Goal: Task Accomplishment & Management: Complete application form

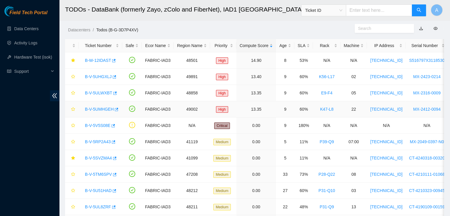
click at [105, 110] on link "B-V-5UMHGEH" at bounding box center [99, 109] width 29 height 5
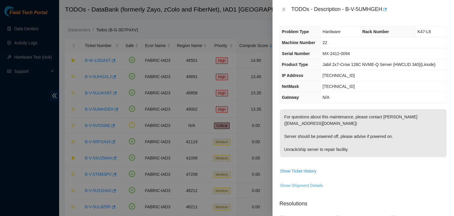
click at [310, 183] on span "Show Shipment Details" at bounding box center [301, 185] width 43 height 7
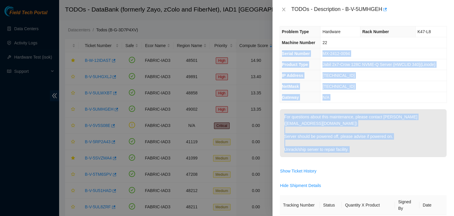
drag, startPoint x: 317, startPoint y: 179, endPoint x: 382, endPoint y: 45, distance: 149.0
click at [382, 45] on div "Problem Type Hardware Rack Number K47-L8 Machine Number 22 Serial Number MX-241…" at bounding box center [364, 117] width 182 height 197
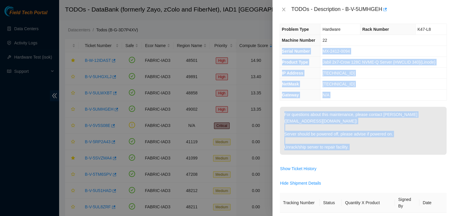
click at [372, 69] on td "23.204.127.206" at bounding box center [384, 73] width 126 height 11
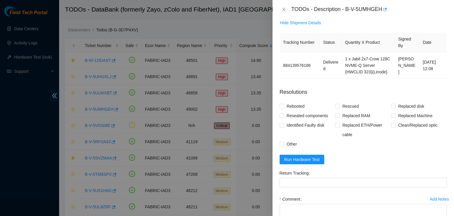
scroll to position [0, 0]
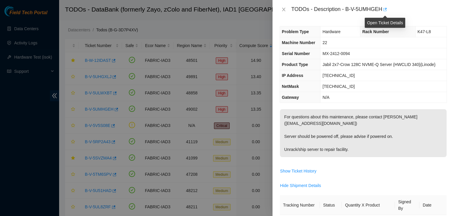
click at [387, 9] on icon "button" at bounding box center [385, 9] width 4 height 4
click at [281, 7] on button "Close" at bounding box center [284, 10] width 8 height 6
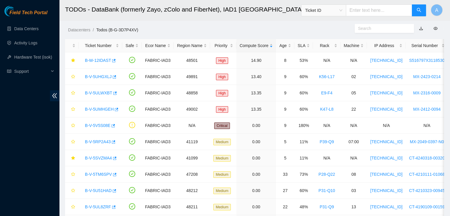
click at [281, 7] on body "Field Tech Portal Data Centers Activity Logs Hardware Test (isok) Support TODOs…" at bounding box center [225, 108] width 450 height 216
click at [104, 75] on link "B-V-5UHGXLJ" at bounding box center [98, 76] width 27 height 5
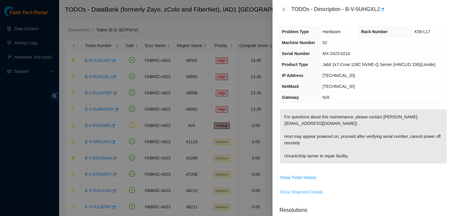
click at [310, 189] on span "Show Shipment Details" at bounding box center [301, 192] width 43 height 7
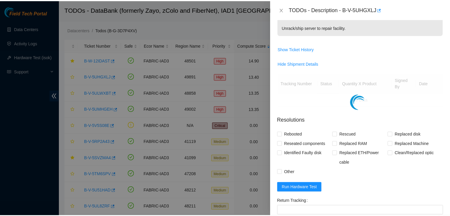
scroll to position [129, 0]
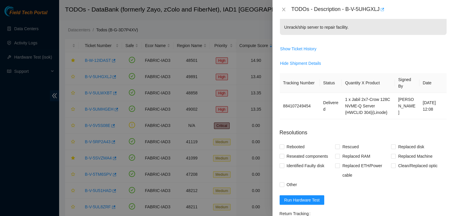
click at [382, 10] on icon "button" at bounding box center [382, 9] width 4 height 4
click at [280, 8] on button "Close" at bounding box center [284, 10] width 8 height 6
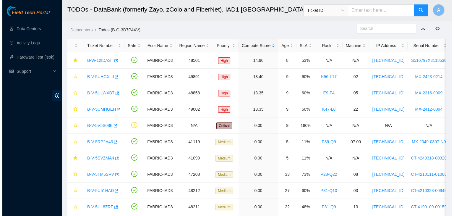
scroll to position [148, 0]
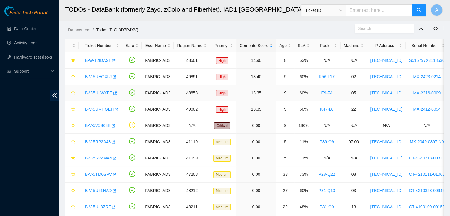
click at [106, 91] on link "B-V-5ULWXBT" at bounding box center [98, 92] width 27 height 5
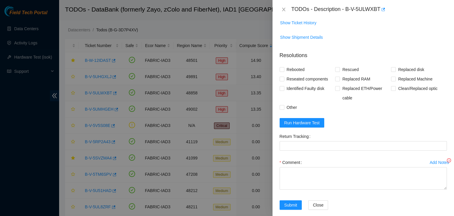
scroll to position [129, 0]
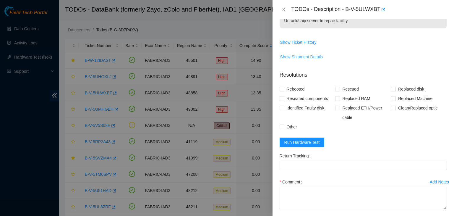
click at [316, 61] on button "Show Shipment Details" at bounding box center [301, 56] width 43 height 9
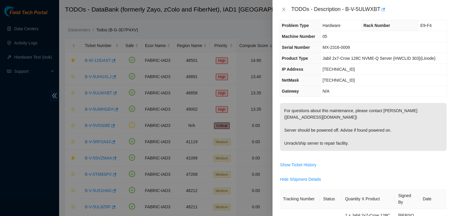
scroll to position [0, 0]
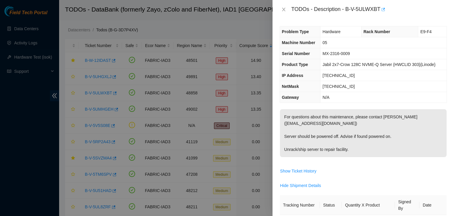
click at [382, 7] on icon "button" at bounding box center [383, 9] width 4 height 4
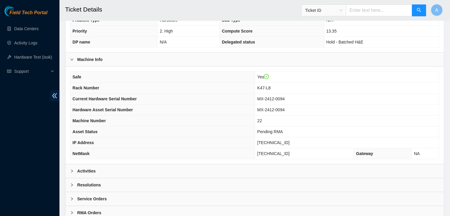
scroll to position [164, 0]
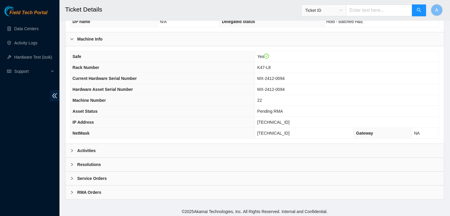
click at [409, 147] on div "Activities" at bounding box center [254, 151] width 378 height 14
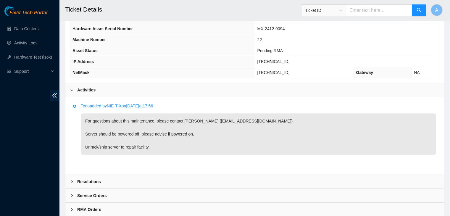
scroll to position [206, 0]
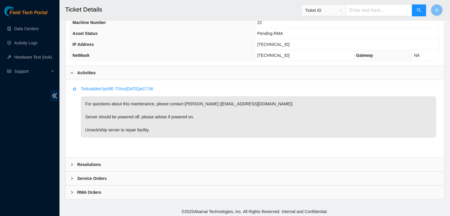
click at [155, 180] on div "Service Orders" at bounding box center [254, 179] width 378 height 14
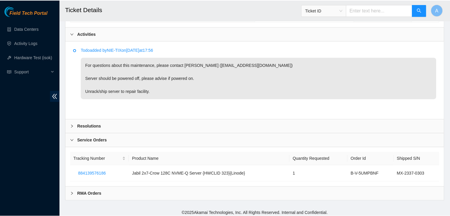
scroll to position [277, 0]
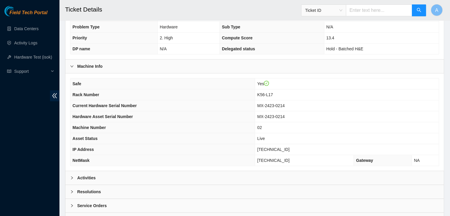
scroll to position [164, 0]
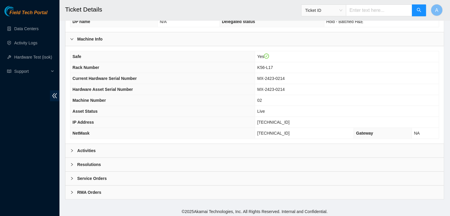
click at [108, 148] on div "Activities" at bounding box center [254, 151] width 378 height 14
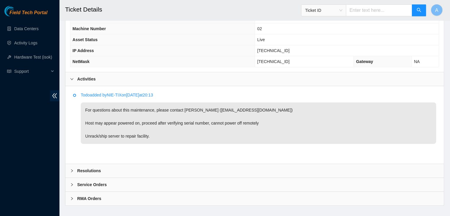
scroll to position [242, 0]
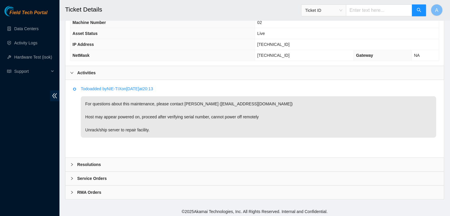
click at [198, 175] on div "Service Orders" at bounding box center [254, 179] width 378 height 14
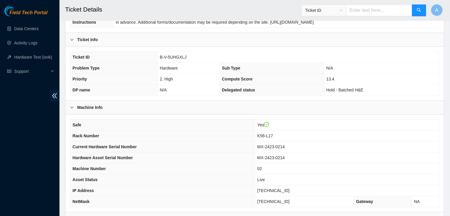
scroll to position [93, 0]
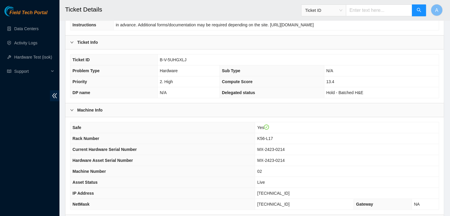
click at [175, 59] on span "B-V-5UHGXLJ" at bounding box center [173, 59] width 27 height 5
copy span "B-V-5UHGXLJ"
click at [175, 59] on span "B-V-5UHGXLJ" at bounding box center [173, 59] width 27 height 5
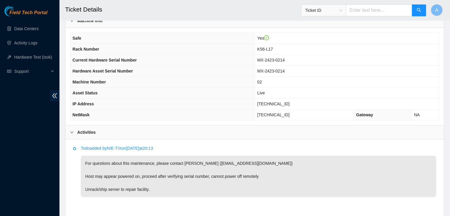
scroll to position [183, 0]
click at [279, 159] on p "For questions about this maintenance, please contact Gianna Motlasz (gmotlasz@a…" at bounding box center [258, 175] width 355 height 41
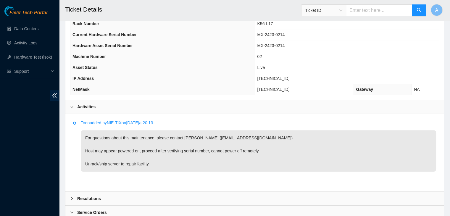
scroll to position [257, 0]
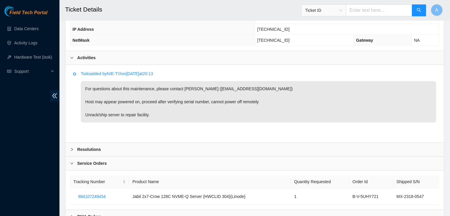
click at [272, 107] on p "For questions about this maintenance, please contact Gianna Motlasz (gmotlasz@a…" at bounding box center [258, 101] width 355 height 41
click at [294, 67] on div "Todo added by NIE-TIX on 2025-09-08 at 20:13 For questions about this maintenan…" at bounding box center [254, 103] width 378 height 77
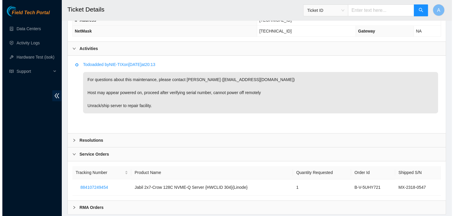
scroll to position [281, 0]
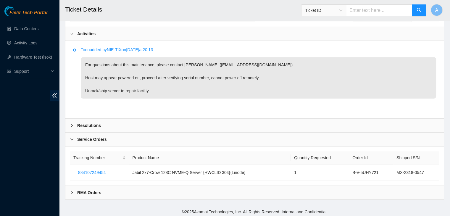
click at [356, 124] on div "Resolutions" at bounding box center [254, 126] width 378 height 14
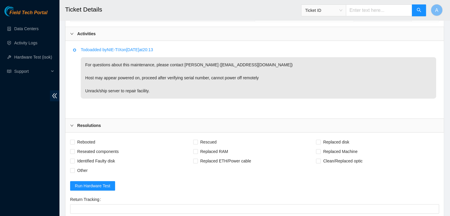
click at [355, 122] on div "Resolutions" at bounding box center [254, 126] width 378 height 14
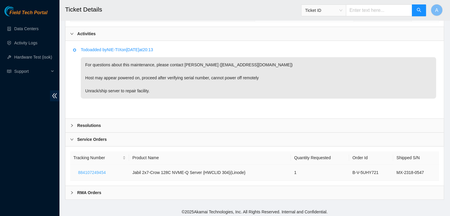
click at [98, 171] on span "884107249454" at bounding box center [91, 172] width 27 height 7
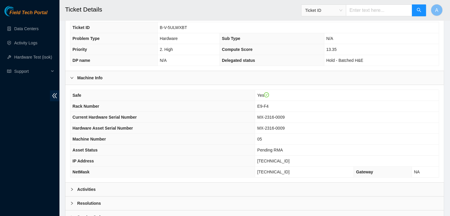
scroll to position [164, 0]
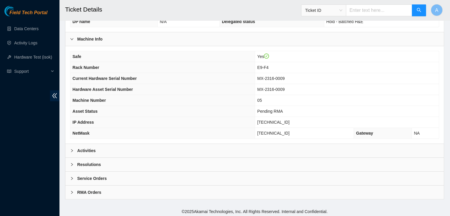
click at [243, 145] on div "Activities" at bounding box center [254, 151] width 378 height 14
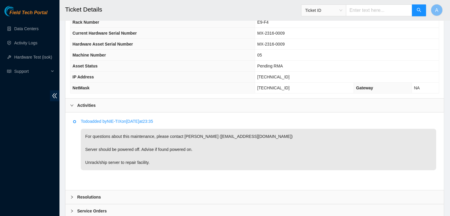
scroll to position [242, 0]
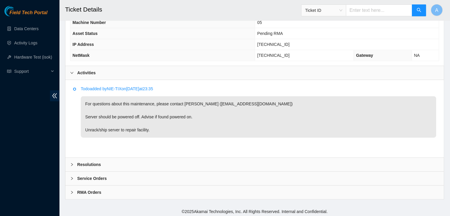
click at [176, 176] on div "Service Orders" at bounding box center [254, 179] width 378 height 14
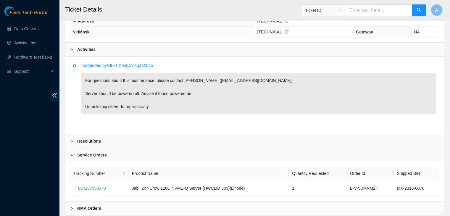
scroll to position [281, 0]
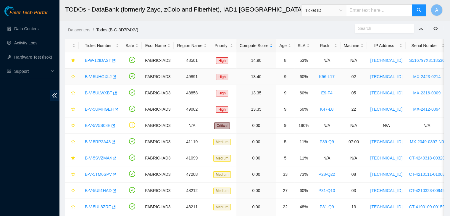
click at [101, 77] on link "B-V-5UHGXLJ" at bounding box center [98, 76] width 27 height 5
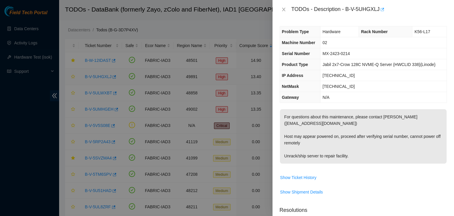
click at [383, 9] on icon "button" at bounding box center [383, 9] width 4 height 3
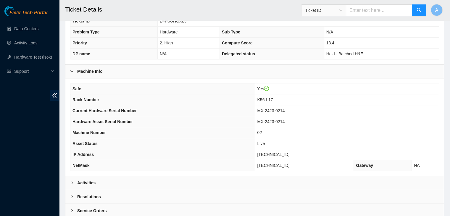
scroll to position [132, 0]
click at [214, 182] on div "Activities" at bounding box center [254, 183] width 378 height 14
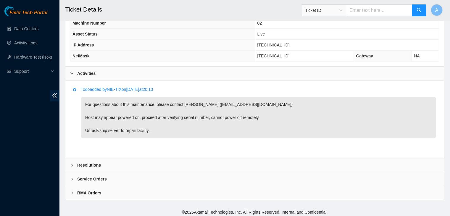
scroll to position [242, 0]
click at [219, 164] on div "Resolutions" at bounding box center [254, 165] width 378 height 14
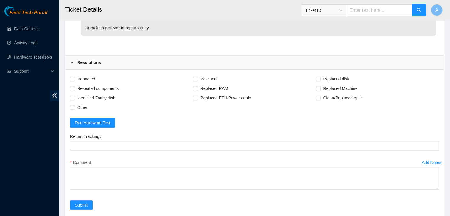
scroll to position [349, 0]
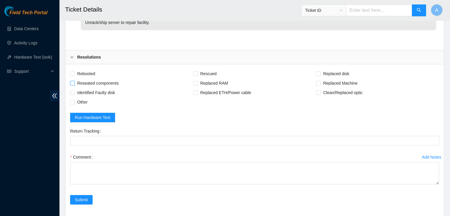
click at [92, 78] on span "Reseated components" at bounding box center [98, 82] width 46 height 9
click at [74, 81] on input "Reseated components" at bounding box center [72, 83] width 4 height 4
checkbox input "true"
click at [332, 81] on span "Replaced Machine" at bounding box center [340, 82] width 39 height 9
click at [320, 81] on input "Replaced Machine" at bounding box center [318, 83] width 4 height 4
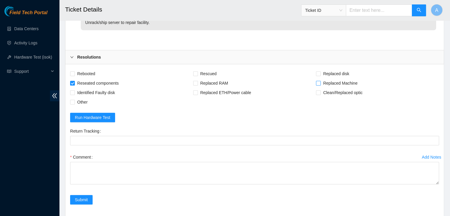
checkbox input "true"
click at [91, 71] on span "Rebooted" at bounding box center [86, 73] width 23 height 9
click at [74, 71] on input "Rebooted" at bounding box center [72, 73] width 4 height 4
checkbox input "true"
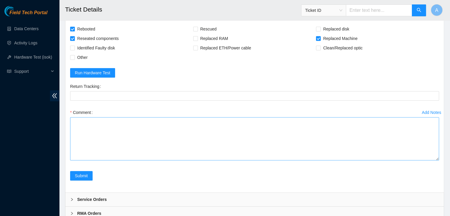
drag, startPoint x: 436, startPoint y: 136, endPoint x: 435, endPoint y: 198, distance: 61.5
click at [435, 160] on textarea "Comment" at bounding box center [254, 138] width 369 height 43
click at [374, 150] on textarea "Comment" at bounding box center [254, 159] width 369 height 84
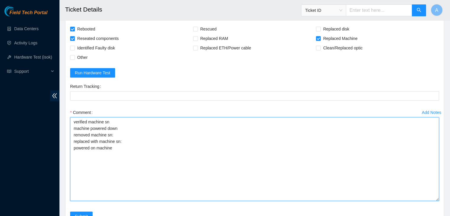
scroll to position [455, 0]
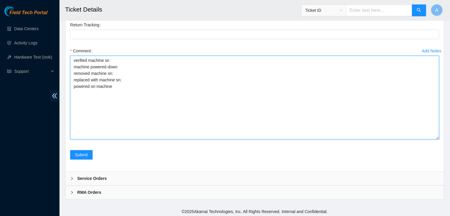
type textarea "verified machine sn machine powered down removed machine sn: replaced with mach…"
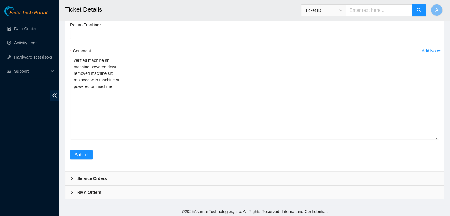
click at [163, 193] on div "RMA Orders" at bounding box center [254, 192] width 378 height 14
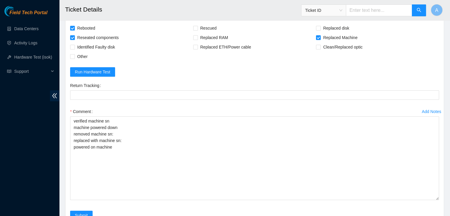
scroll to position [494, 0]
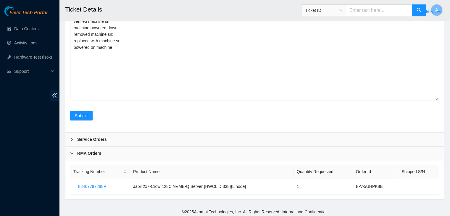
click at [169, 141] on div "Service Orders" at bounding box center [254, 139] width 378 height 14
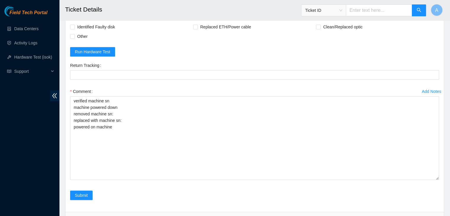
scroll to position [414, 0]
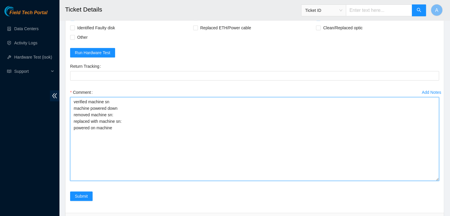
drag, startPoint x: 128, startPoint y: 149, endPoint x: 71, endPoint y: 100, distance: 75.7
click at [71, 100] on textarea "verified machine sn machine powered down removed machine sn: replaced with mach…" at bounding box center [254, 139] width 369 height 84
click at [108, 114] on textarea "verified machine sn machine powered down removed machine sn: replaced with mach…" at bounding box center [254, 139] width 369 height 84
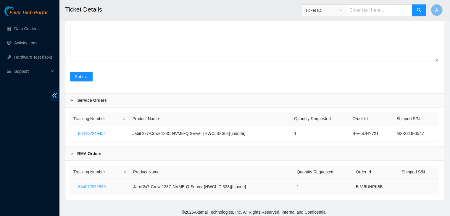
click at [99, 185] on span "884077972889" at bounding box center [91, 186] width 27 height 7
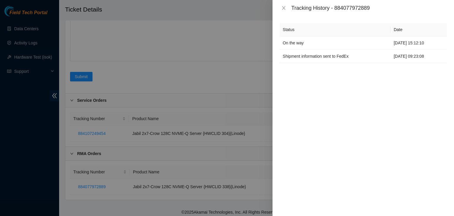
click at [372, 18] on div "Status Date On the way 06-09-2025 15:12:10 Shipment information sent to FedEx 0…" at bounding box center [364, 116] width 182 height 200
drag, startPoint x: 371, startPoint y: 9, endPoint x: 336, endPoint y: 12, distance: 35.1
click at [336, 12] on div "Tracking History - 884077972889" at bounding box center [364, 8] width 182 height 16
copy div "884077972889"
click at [336, 12] on div "Tracking History - 884077972889" at bounding box center [364, 8] width 182 height 16
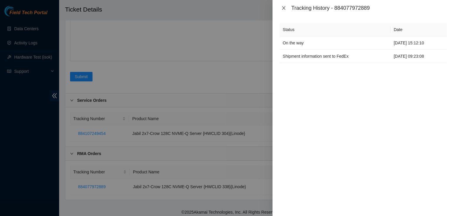
click at [283, 8] on icon "close" at bounding box center [283, 8] width 5 height 5
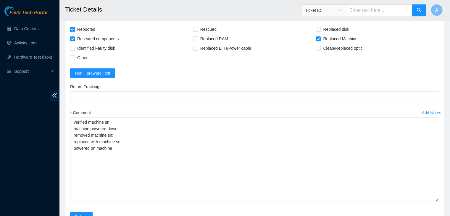
scroll to position [393, 0]
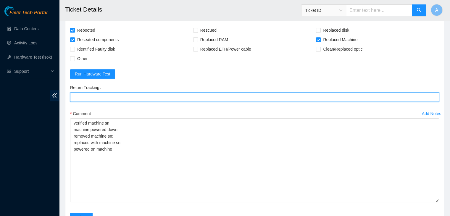
click at [166, 96] on Tracking "Return Tracking" at bounding box center [254, 96] width 369 height 9
paste Tracking "884077972889"
type Tracking "884077972889"
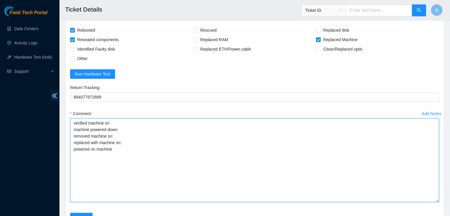
click at [153, 133] on textarea "verified machine sn machine powered down removed machine sn: replaced with mach…" at bounding box center [254, 160] width 369 height 84
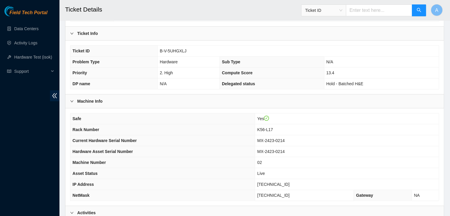
scroll to position [102, 0]
drag, startPoint x: 298, startPoint y: 141, endPoint x: 265, endPoint y: 140, distance: 33.4
click at [265, 140] on tr "Current Hardware Serial Number MX-2423-0214" at bounding box center [254, 140] width 368 height 11
copy tr "MX-2423-0214"
click at [255, 140] on th "Current Hardware Serial Number" at bounding box center [162, 140] width 185 height 11
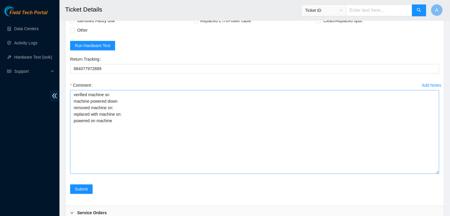
scroll to position [421, 0]
click at [156, 109] on textarea "verified machine sn machine powered down removed machine sn: replaced with mach…" at bounding box center [254, 132] width 369 height 84
paste textarea "MX-2423-0214"
click at [156, 109] on textarea "verified machine sn machine powered down removed machine sn: MX-2423-0214 repla…" at bounding box center [254, 132] width 369 height 84
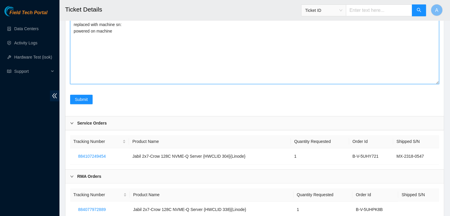
scroll to position [533, 0]
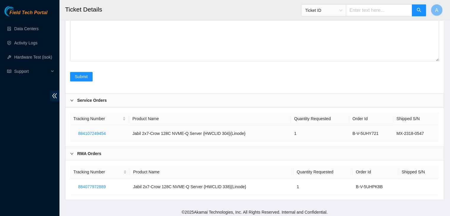
click at [409, 131] on td "MX-2318-0547" at bounding box center [416, 133] width 46 height 16
copy div "MX-2318-0547"
click at [409, 131] on td "MX-2318-0547" at bounding box center [416, 133] width 46 height 16
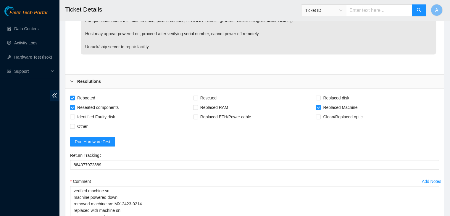
scroll to position [375, 0]
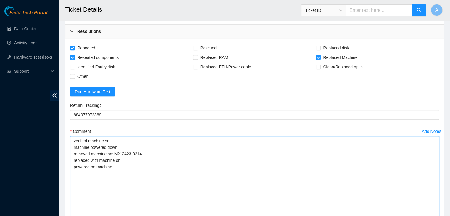
click at [178, 164] on textarea "verified machine sn machine powered down removed machine sn: MX-2423-0214 repla…" at bounding box center [254, 178] width 369 height 84
paste textarea "MX-2318-0547"
drag, startPoint x: 91, startPoint y: 144, endPoint x: 176, endPoint y: 53, distance: 124.7
click at [176, 53] on form "Rebooted Rescued Replaced disk Reseated components Replaced RAM Replaced Machin…" at bounding box center [254, 145] width 369 height 204
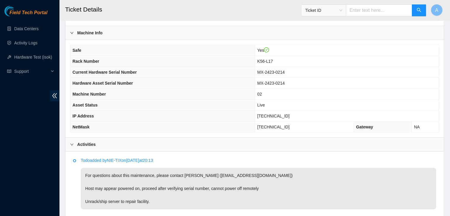
click at [176, 53] on th "Safe" at bounding box center [162, 50] width 185 height 11
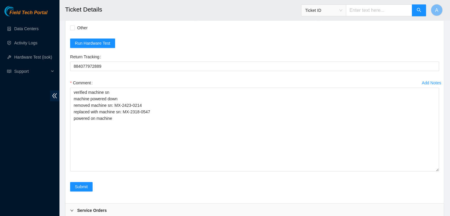
scroll to position [429, 0]
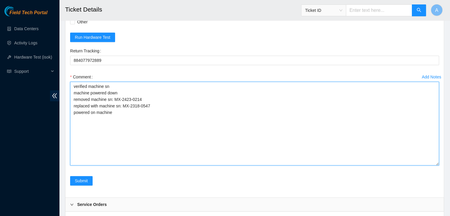
click at [144, 82] on textarea "verified machine sn machine powered down removed machine sn: MX-2423-0214 repla…" at bounding box center [254, 124] width 369 height 84
click at [143, 89] on textarea "verified machine sn machine powered down removed machine sn: MX-2423-0214 repla…" at bounding box center [254, 124] width 369 height 84
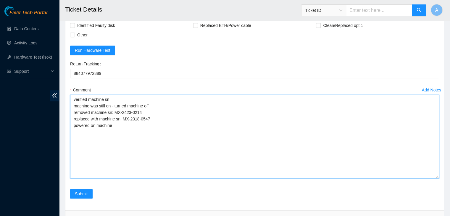
scroll to position [418, 0]
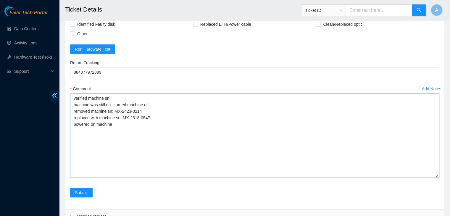
click at [105, 103] on textarea "verified machine sn machine was still on - turned machine off removed machine s…" at bounding box center [254, 135] width 369 height 84
click at [173, 105] on textarea "verified machine sn machine was still powered on - turned machine off removed m…" at bounding box center [254, 135] width 369 height 84
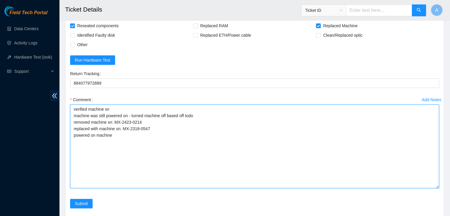
scroll to position [390, 0]
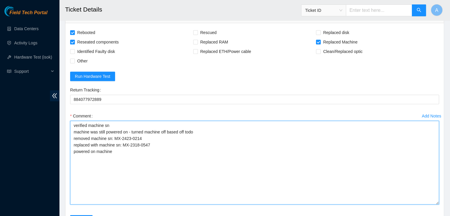
type textarea "verified machine sn machine was still powered on - turned machine off based off…"
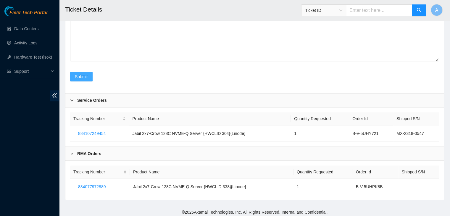
click at [88, 72] on button "Submit" at bounding box center [81, 76] width 22 height 9
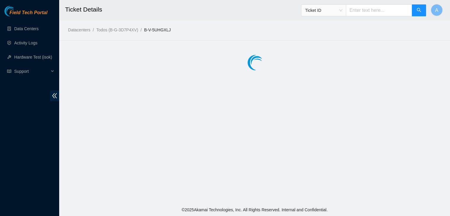
scroll to position [0, 0]
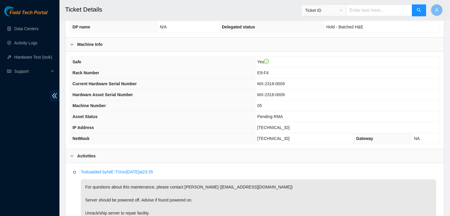
scroll to position [320, 0]
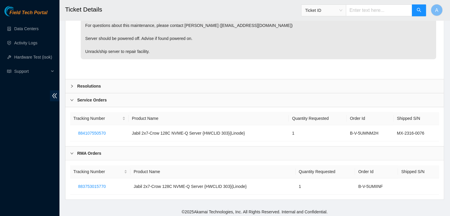
click at [279, 85] on div "Resolutions" at bounding box center [254, 86] width 378 height 14
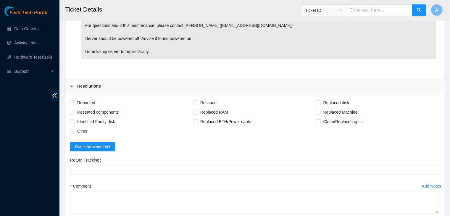
scroll to position [424, 0]
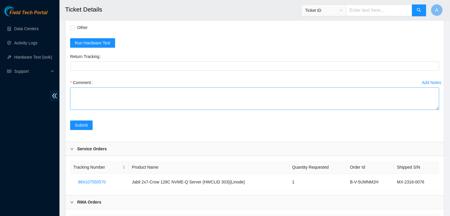
drag, startPoint x: 436, startPoint y: 105, endPoint x: 422, endPoint y: 197, distance: 92.9
click at [422, 110] on textarea "Comment" at bounding box center [254, 98] width 369 height 22
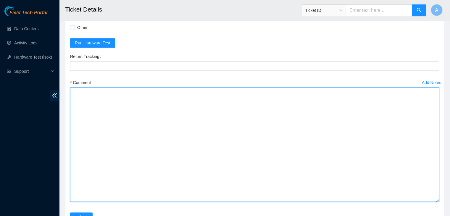
click at [361, 160] on textarea "Comment" at bounding box center [254, 144] width 369 height 114
paste textarea "verified machine sn machine powered down removed machine sn: replaced with mach…"
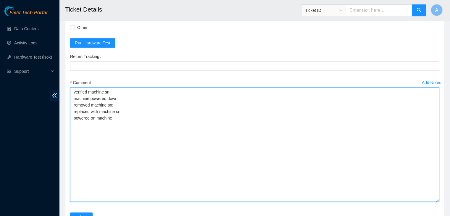
click at [268, 101] on textarea "verified machine sn machine powered down removed machine sn: replaced with mach…" at bounding box center [254, 144] width 369 height 114
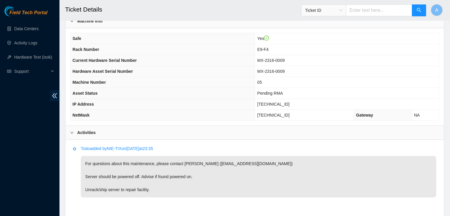
scroll to position [171, 0]
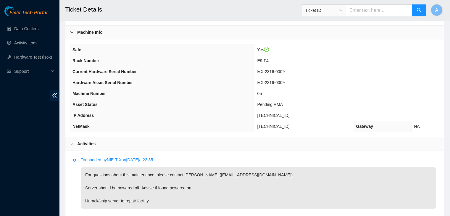
click at [282, 80] on span "MX-2316-0009" at bounding box center [270, 82] width 27 height 5
copy span "MX-2316-0009"
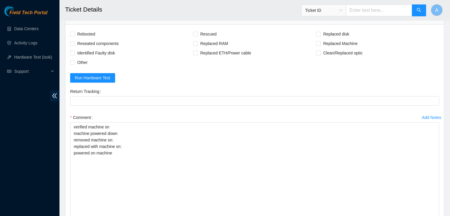
scroll to position [389, 0]
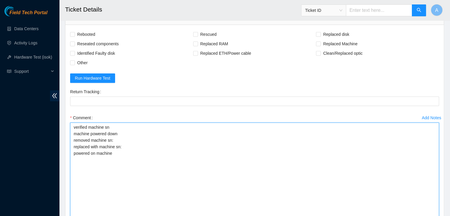
click at [240, 135] on textarea "verified machine sn machine powered down removed machine sn: replaced with mach…" at bounding box center [254, 179] width 369 height 114
paste textarea "MX-2316-0009"
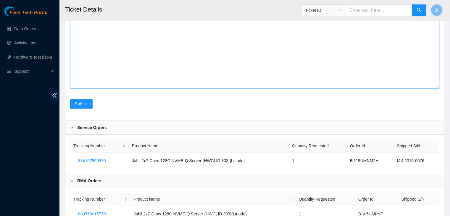
scroll to position [564, 0]
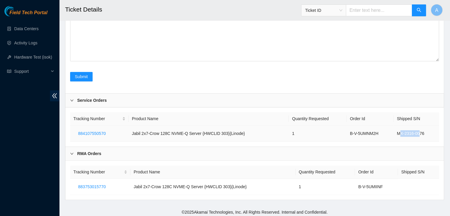
drag, startPoint x: 398, startPoint y: 132, endPoint x: 418, endPoint y: 132, distance: 20.1
click at [418, 132] on td "MX-2316-0076" at bounding box center [416, 133] width 46 height 16
click at [423, 132] on td "MX-2316-0076" at bounding box center [416, 133] width 46 height 16
drag, startPoint x: 424, startPoint y: 130, endPoint x: 396, endPoint y: 133, distance: 28.5
click at [396, 133] on td "MX-2316-0076" at bounding box center [416, 133] width 46 height 16
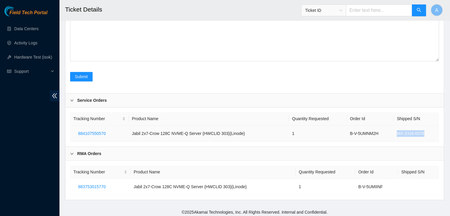
copy td "MX-2316-0076"
click at [396, 133] on td "MX-2316-0076" at bounding box center [416, 133] width 46 height 16
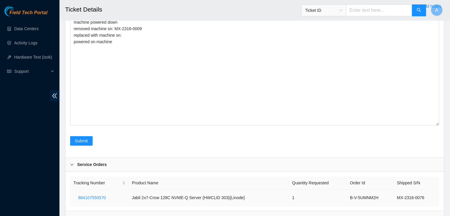
scroll to position [498, 0]
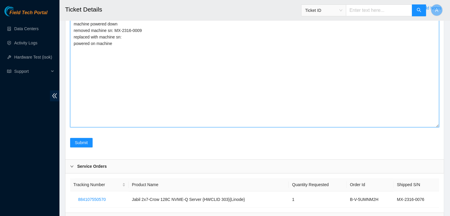
click at [170, 38] on textarea "verified machine sn machine powered down removed machine sn: MX-2316-0009 repla…" at bounding box center [254, 70] width 369 height 114
paste textarea "MX-2316-0076"
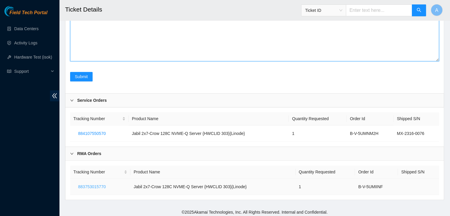
type textarea "verified machine sn machine powered down removed machine sn: MX-2316-0009 repla…"
click at [105, 184] on button "883753015770" at bounding box center [91, 186] width 37 height 9
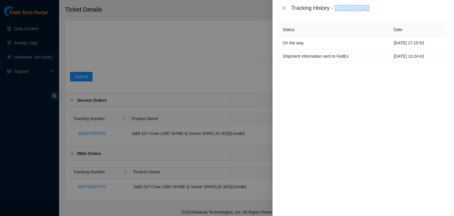
drag, startPoint x: 373, startPoint y: 5, endPoint x: 336, endPoint y: 11, distance: 37.4
click at [336, 11] on div "Tracking History - 883753015770" at bounding box center [370, 8] width 156 height 7
copy div "883753015770"
click at [284, 9] on icon "close" at bounding box center [283, 8] width 5 height 5
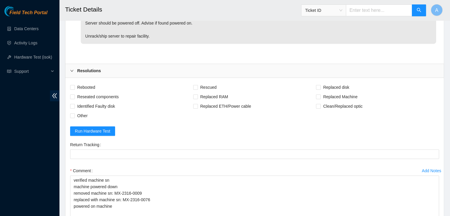
scroll to position [331, 0]
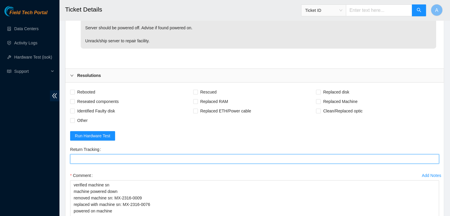
click at [196, 160] on Tracking "Return Tracking" at bounding box center [254, 158] width 369 height 9
paste Tracking "883753015770"
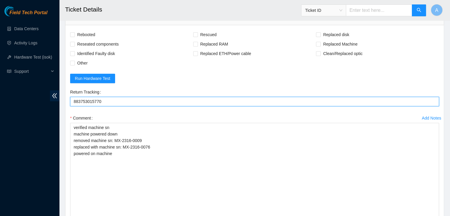
scroll to position [389, 0]
type Tracking "883753015770"
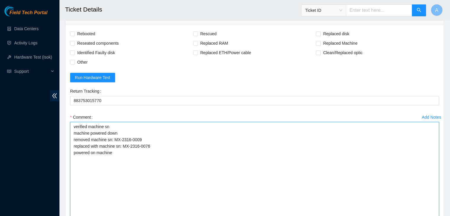
click at [129, 122] on textarea "verified machine sn machine powered down removed machine sn: MX-2316-0009 repla…" at bounding box center [254, 179] width 369 height 114
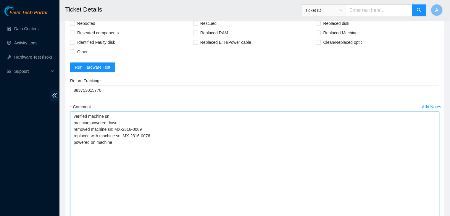
scroll to position [399, 0]
click at [129, 122] on textarea "verified machine sn machine powered down removed machine sn: MX-2316-0009 repla…" at bounding box center [254, 169] width 369 height 114
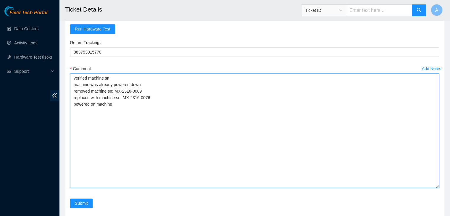
scroll to position [436, 0]
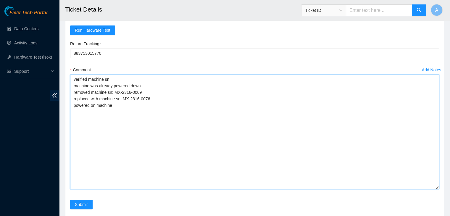
type textarea "verified machine sn machine was already powered down removed machine sn: MX-231…"
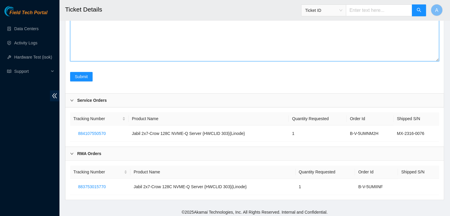
scroll to position [564, 0]
click at [78, 73] on span "Submit" at bounding box center [81, 76] width 13 height 7
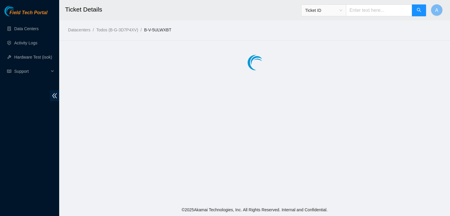
scroll to position [0, 0]
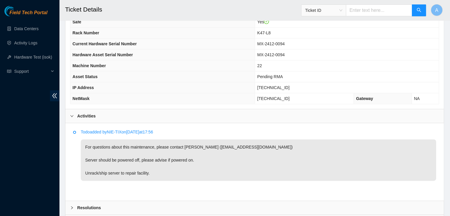
scroll to position [281, 0]
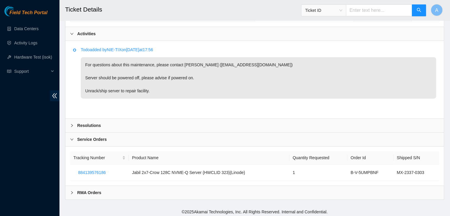
click at [373, 192] on div "RMA Orders" at bounding box center [254, 193] width 378 height 14
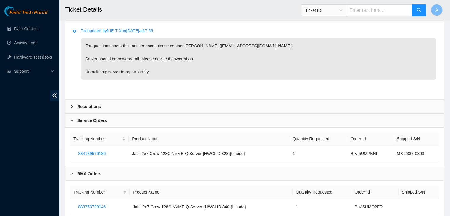
scroll to position [320, 0]
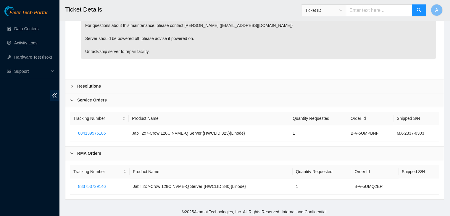
click at [205, 82] on div "Resolutions" at bounding box center [254, 86] width 378 height 14
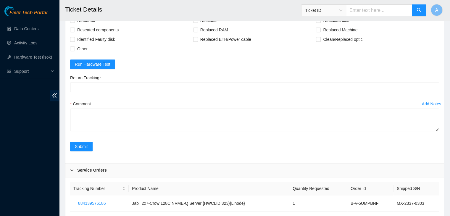
scroll to position [379, 0]
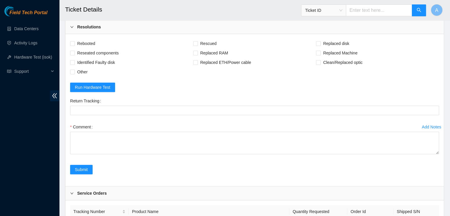
click at [83, 36] on div "Rebooted Rescued Replaced disk Reseated components Replaced RAM Replaced Machin…" at bounding box center [254, 110] width 378 height 152
click at [84, 40] on span "Rebooted" at bounding box center [86, 43] width 23 height 9
click at [74, 41] on input "Rebooted" at bounding box center [72, 43] width 4 height 4
checkbox input "true"
click at [90, 50] on span "Reseated components" at bounding box center [98, 52] width 46 height 9
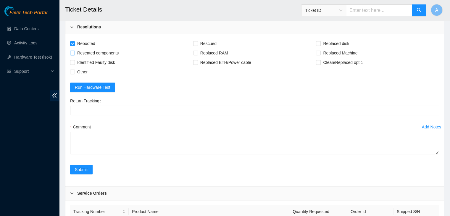
click at [74, 51] on input "Reseated components" at bounding box center [72, 53] width 4 height 4
checkbox input "true"
click at [338, 51] on span "Replaced Machine" at bounding box center [340, 52] width 39 height 9
click at [320, 51] on input "Replaced Machine" at bounding box center [318, 53] width 4 height 4
checkbox input "true"
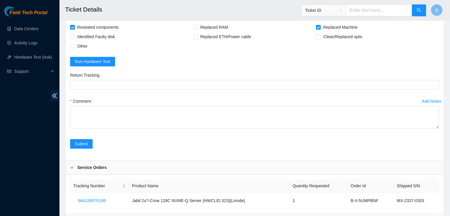
scroll to position [472, 0]
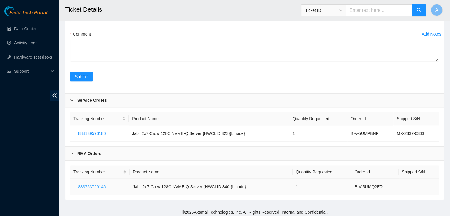
drag, startPoint x: 110, startPoint y: 186, endPoint x: 81, endPoint y: 187, distance: 28.7
click at [81, 187] on td "883753729146" at bounding box center [99, 187] width 59 height 16
click at [82, 186] on span "883753729146" at bounding box center [91, 186] width 27 height 7
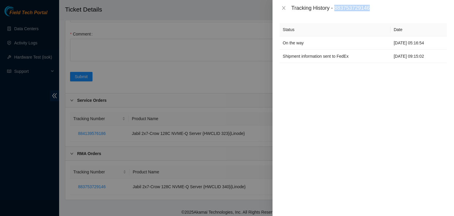
drag, startPoint x: 372, startPoint y: 7, endPoint x: 336, endPoint y: 10, distance: 36.0
click at [336, 10] on div "Tracking History - 883753729146" at bounding box center [370, 8] width 156 height 7
copy div "883753729146"
click at [336, 10] on div "Tracking History - 883753729146" at bounding box center [370, 8] width 156 height 7
click at [285, 7] on icon "close" at bounding box center [283, 8] width 5 height 5
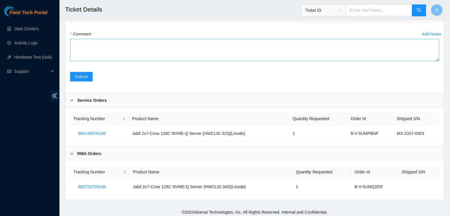
scroll to position [404, 0]
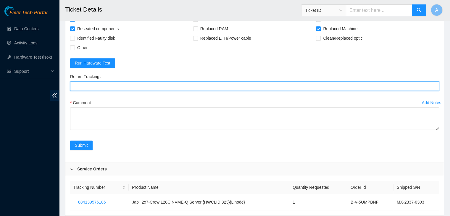
click at [169, 81] on Tracking "Return Tracking" at bounding box center [254, 85] width 369 height 9
paste Tracking "883753729146"
type Tracking "883753729146"
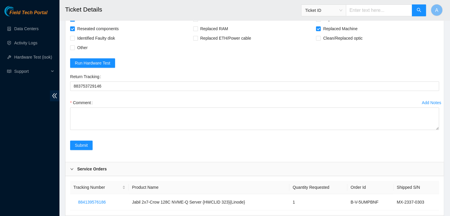
click at [438, 129] on div "Comment" at bounding box center [254, 115] width 369 height 35
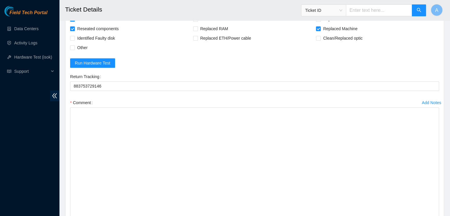
drag, startPoint x: 437, startPoint y: 126, endPoint x: 422, endPoint y: 229, distance: 104.3
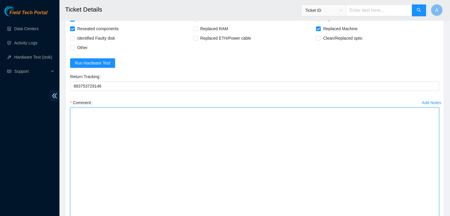
click at [204, 139] on textarea "Comment" at bounding box center [254, 169] width 369 height 125
paste textarea "verified machine sn machine powered down removed machine sn: replaced with mach…"
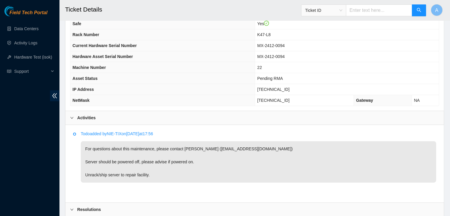
scroll to position [181, 0]
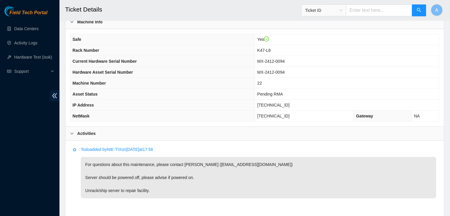
click at [280, 61] on span "MX-2412-0094" at bounding box center [270, 61] width 27 height 5
copy span "MX-2412-0094"
click at [280, 61] on span "MX-2412-0094" at bounding box center [270, 61] width 27 height 5
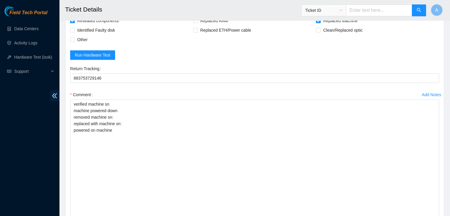
scroll to position [439, 0]
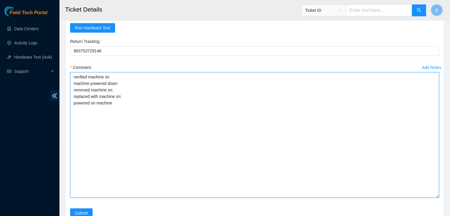
click at [232, 93] on textarea "verified machine sn machine powered down removed machine sn: replaced with mach…" at bounding box center [254, 134] width 369 height 125
paste textarea "MX-2412-0094"
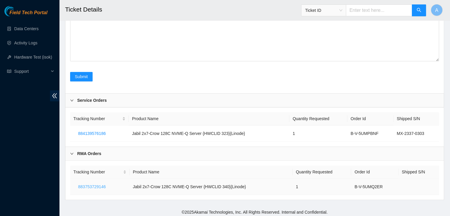
click at [95, 183] on span "883753729146" at bounding box center [91, 186] width 27 height 7
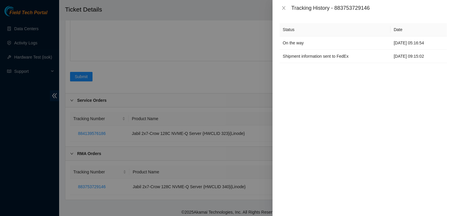
click at [361, 9] on div "Tracking History - 883753729146" at bounding box center [370, 8] width 156 height 7
copy div "883753729146"
click at [284, 7] on icon "close" at bounding box center [283, 8] width 5 height 5
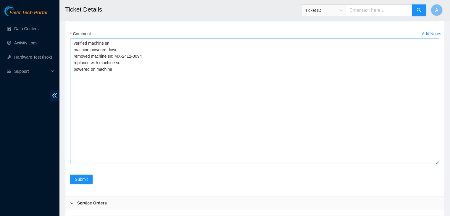
scroll to position [472, 0]
click at [214, 67] on textarea "verified machine sn machine powered down removed machine sn: MX-2412-0094 repla…" at bounding box center [254, 101] width 369 height 125
paste textarea "883753729146"
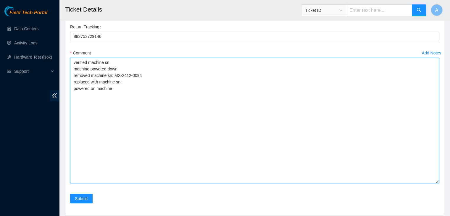
scroll to position [575, 0]
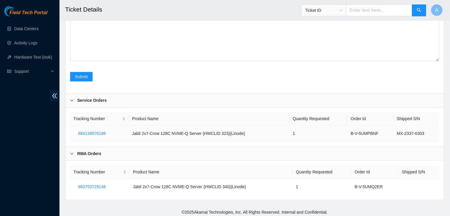
click at [406, 130] on td "MX-2337-0303" at bounding box center [416, 133] width 46 height 16
copy div "MX-2337-0303"
click at [264, 140] on div "Tracking Number Product Name Quantity Requested Order Id Shipped S/N 8841395761…" at bounding box center [254, 126] width 378 height 39
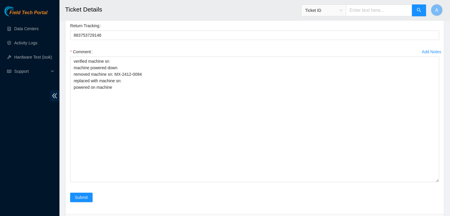
scroll to position [420, 0]
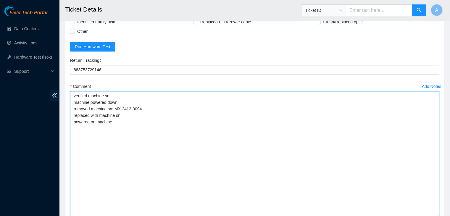
click at [269, 123] on textarea "verified machine sn machine powered down removed machine sn: MX-2412-0094 repla…" at bounding box center [254, 153] width 369 height 125
paste textarea "MX-2337-0303"
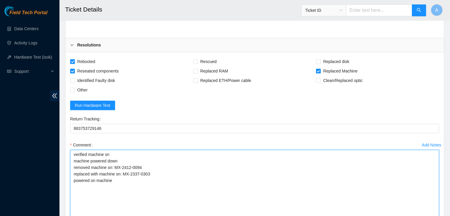
scroll to position [362, 0]
click at [89, 158] on textarea "verified machine sn machine powered down removed machine sn: MX-2412-0094 repla…" at bounding box center [254, 211] width 369 height 125
type textarea "verified machine sn machine already powered down removed machine sn: MX-2412-00…"
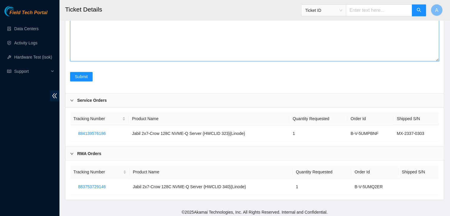
scroll to position [575, 0]
click at [84, 74] on span "Submit" at bounding box center [81, 77] width 13 height 7
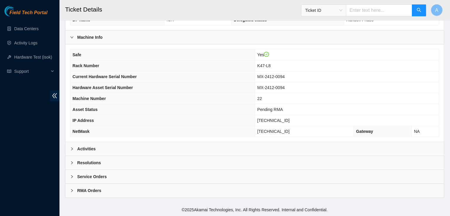
scroll to position [164, 0]
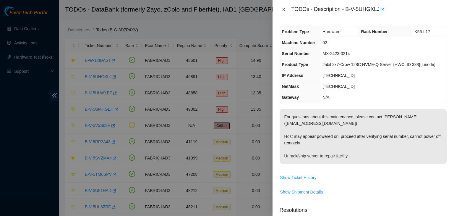
click at [284, 10] on icon "close" at bounding box center [283, 9] width 5 height 5
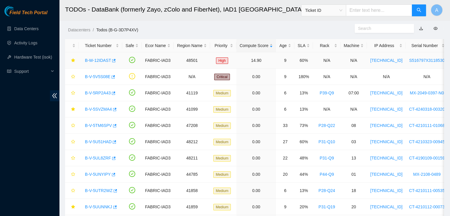
click at [103, 60] on link "B-W-12IDAST" at bounding box center [98, 60] width 26 height 5
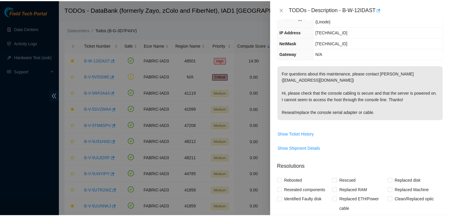
scroll to position [57, 0]
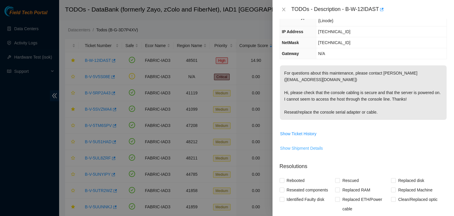
click at [310, 149] on span "Show Shipment Details" at bounding box center [301, 148] width 43 height 7
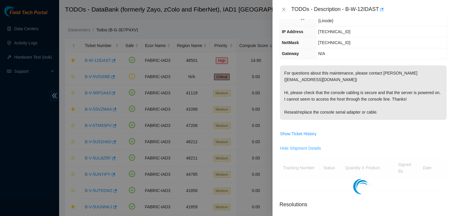
click at [310, 149] on span "Hide Shipment Details" at bounding box center [300, 148] width 41 height 7
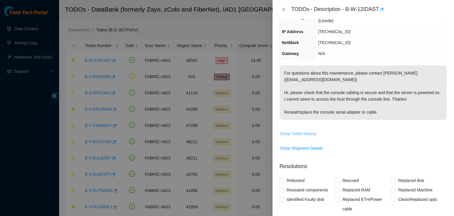
click at [307, 136] on button "Show Ticket History" at bounding box center [298, 133] width 37 height 9
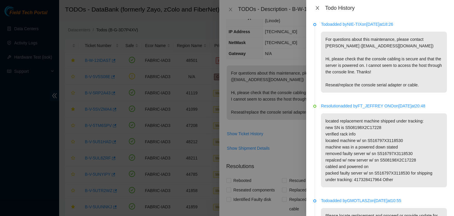
click at [320, 10] on icon "close" at bounding box center [317, 8] width 5 height 5
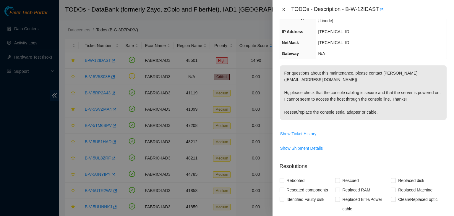
click at [287, 8] on button "Close" at bounding box center [284, 10] width 8 height 6
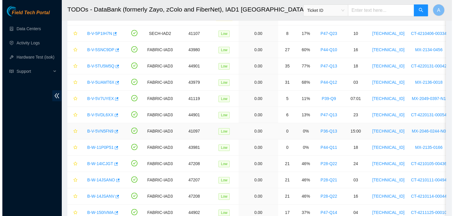
scroll to position [410, 0]
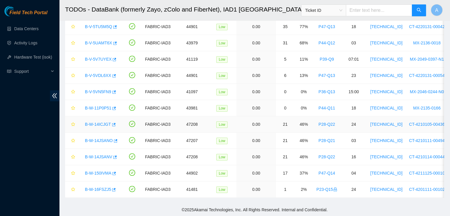
click at [103, 122] on link "B-W-14ICJGT" at bounding box center [98, 124] width 26 height 5
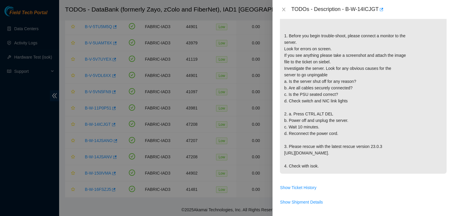
scroll to position [292, 0]
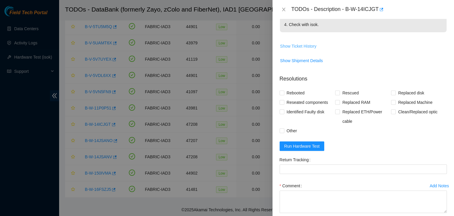
click at [306, 49] on span "Show Ticket History" at bounding box center [298, 46] width 36 height 7
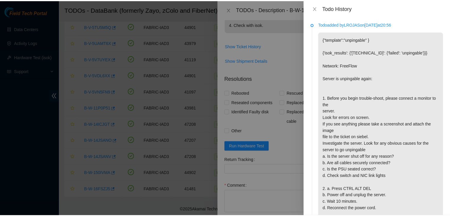
scroll to position [192, 0]
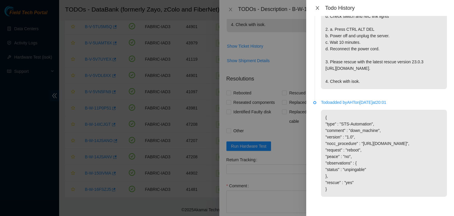
click at [320, 10] on button "Close" at bounding box center [317, 8] width 8 height 6
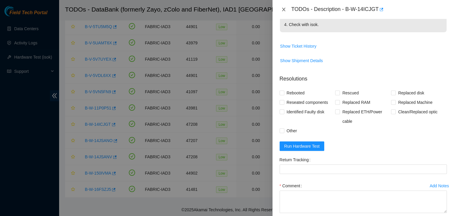
click at [283, 8] on icon "close" at bounding box center [283, 9] width 5 height 5
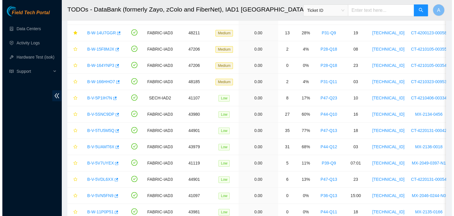
scroll to position [303, 0]
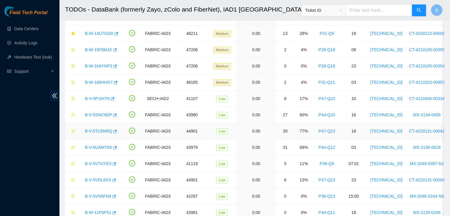
click at [105, 129] on link "B-V-5TU5M5Q" at bounding box center [98, 131] width 27 height 5
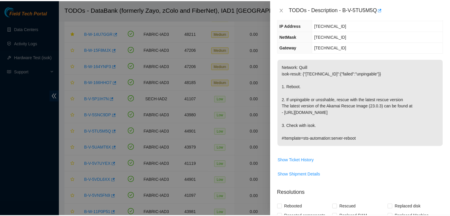
scroll to position [62, 0]
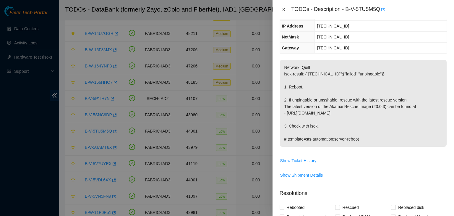
click at [283, 9] on icon "close" at bounding box center [283, 10] width 3 height 4
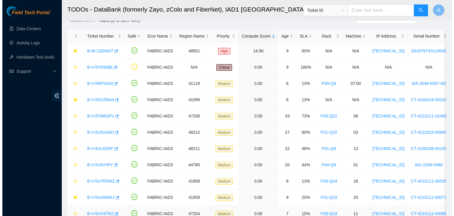
scroll to position [9, 0]
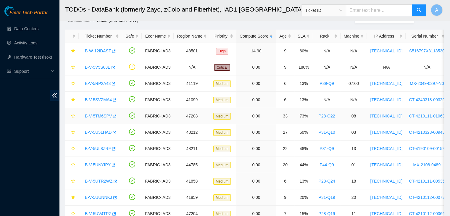
click at [99, 116] on link "B-V-5TM6SPV" at bounding box center [98, 116] width 27 height 5
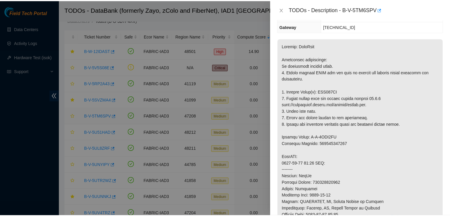
scroll to position [62, 0]
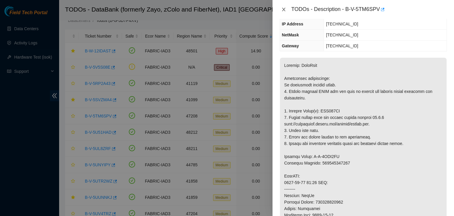
click at [282, 9] on icon "close" at bounding box center [283, 9] width 5 height 5
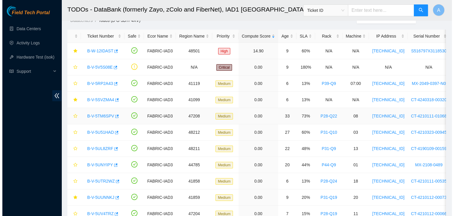
scroll to position [0, 0]
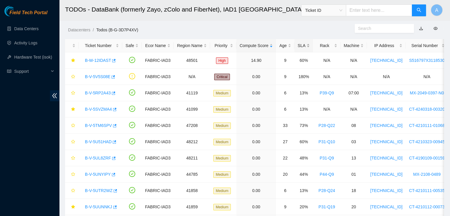
click at [303, 42] on div "SLA" at bounding box center [303, 45] width 12 height 7
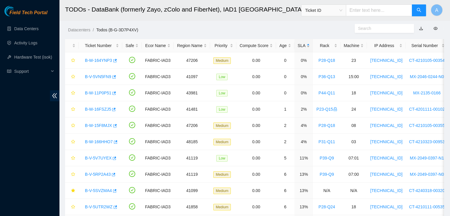
click at [303, 42] on div "SLA" at bounding box center [303, 45] width 12 height 7
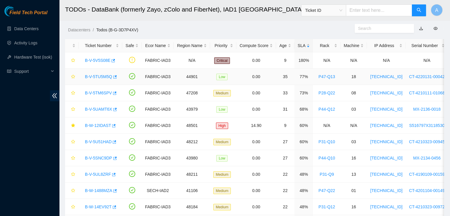
click at [100, 78] on link "B-V-5TU5M5Q" at bounding box center [98, 76] width 27 height 5
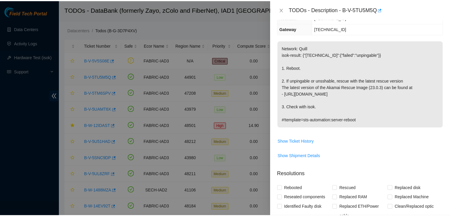
scroll to position [62, 0]
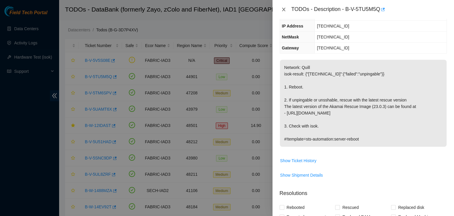
click at [285, 10] on icon "close" at bounding box center [283, 9] width 5 height 5
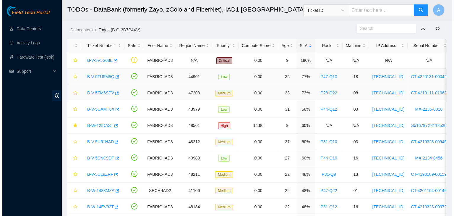
scroll to position [82, 0]
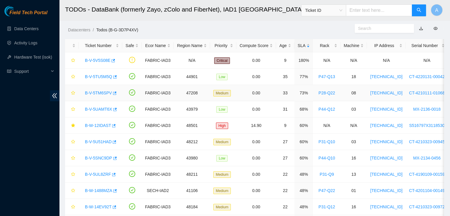
click at [95, 90] on link "B-V-5TM6SPV" at bounding box center [98, 92] width 27 height 5
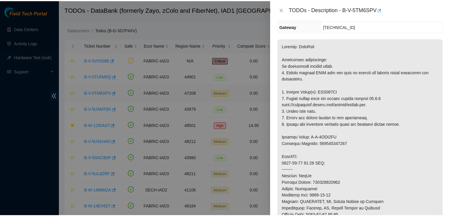
scroll to position [62, 0]
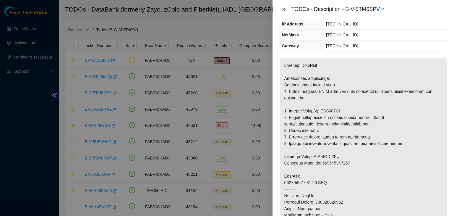
click at [285, 11] on icon "close" at bounding box center [283, 9] width 5 height 5
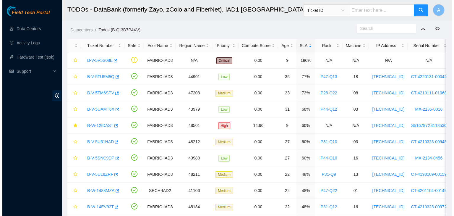
scroll to position [82, 0]
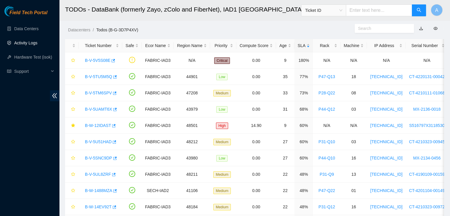
click at [38, 41] on link "Activity Logs" at bounding box center [25, 43] width 23 height 5
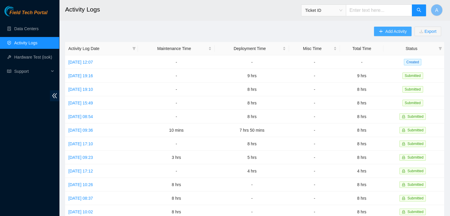
click at [405, 27] on button "Add Activity" at bounding box center [392, 31] width 37 height 9
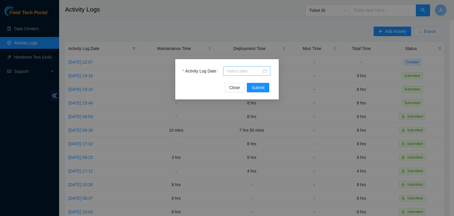
click at [267, 72] on div at bounding box center [247, 71] width 40 height 7
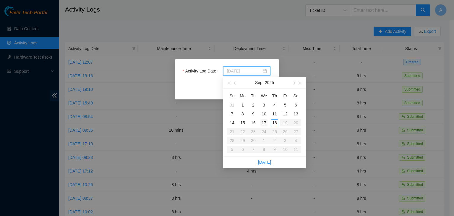
type input "[DATE]"
click at [264, 121] on div "17" at bounding box center [264, 122] width 7 height 7
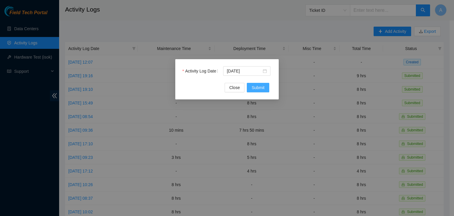
click at [258, 90] on span "Submit" at bounding box center [258, 87] width 13 height 7
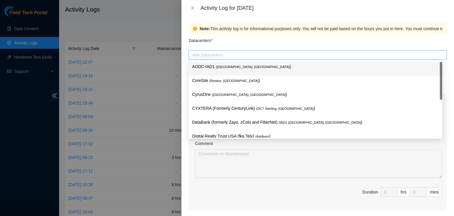
click at [277, 54] on div at bounding box center [317, 54] width 255 height 7
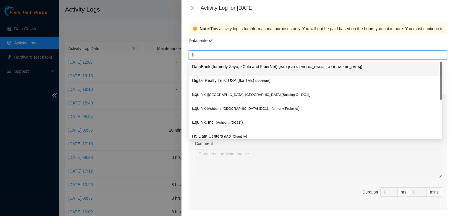
type input "h5"
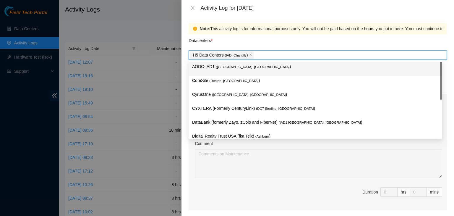
click at [261, 44] on div "Datacenters *" at bounding box center [318, 42] width 258 height 16
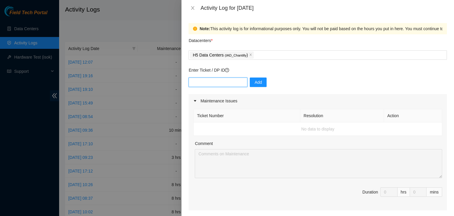
click at [232, 78] on input "text" at bounding box center [218, 81] width 59 height 9
paste input "DP82711"
type input "DP82711"
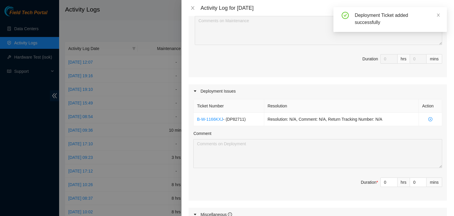
scroll to position [159, 0]
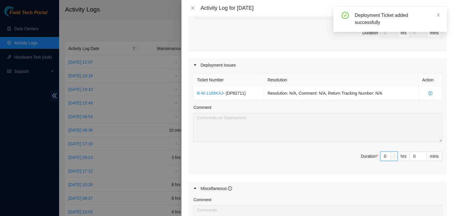
click at [384, 157] on input "0" at bounding box center [389, 156] width 17 height 9
type input "8"
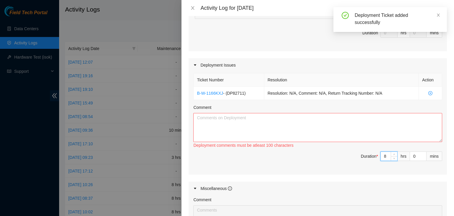
drag, startPoint x: 437, startPoint y: 139, endPoint x: 427, endPoint y: 228, distance: 89.6
click at [427, 216] on html "Field Tech Portal Data Centers Activity Logs Hardware Test (isok) Support Activ…" at bounding box center [227, 108] width 454 height 216
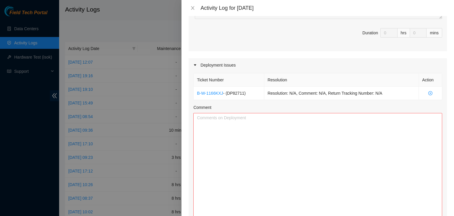
scroll to position [198, 0]
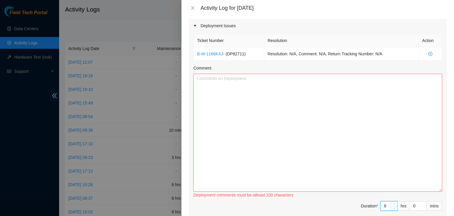
type input "8"
click at [334, 140] on textarea "Comment" at bounding box center [317, 133] width 249 height 118
paste textarea "EOD Update: -Completed install and configuration of DebianOS on both X7p server…"
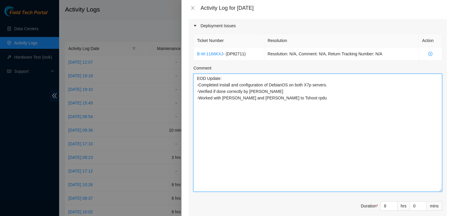
scroll to position [360, 0]
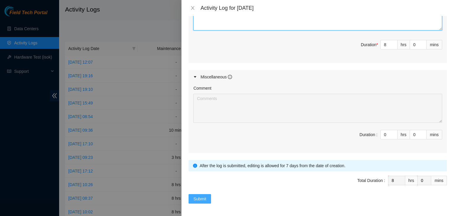
type textarea "EOD Update: -Completed install and configuration of DebianOS on both X7p server…"
click at [203, 197] on span "Submit" at bounding box center [199, 198] width 13 height 7
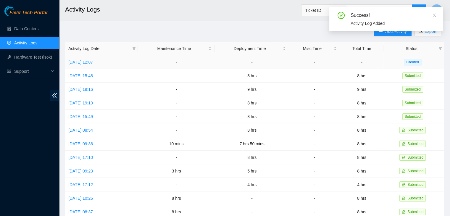
click at [93, 63] on link "[DATE] 12:07" at bounding box center [80, 62] width 25 height 5
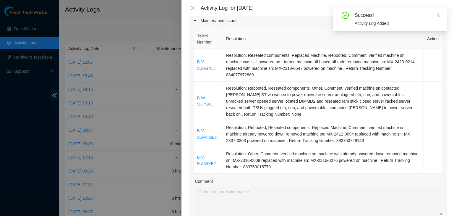
scroll to position [72, 0]
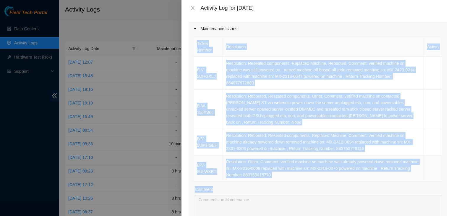
drag, startPoint x: 196, startPoint y: 41, endPoint x: 363, endPoint y: 177, distance: 215.2
click at [363, 177] on div "Ticket Number Resolution Action B-V-5UHGXLJ Resolution: Reseated components, Re…" at bounding box center [318, 145] width 258 height 221
click at [320, 167] on td "Resolution: Other, Comment: verified machine sn machine was already powered dow…" at bounding box center [323, 168] width 201 height 26
drag, startPoint x: 297, startPoint y: 168, endPoint x: 193, endPoint y: 48, distance: 158.5
click at [193, 48] on div "Ticket Number Resolution Action B-V-5UHGXLJ Resolution: Reseated components, Re…" at bounding box center [318, 145] width 258 height 221
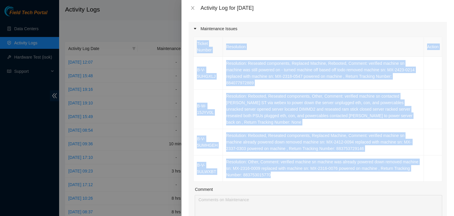
copy table "Ticket Number Resolution Action B-V-5UHGXLJ Resolution: Reseated components, Re…"
click at [193, 48] on div "Ticket Number Resolution Action B-V-5UHGXLJ Resolution: Reseated components, Re…" at bounding box center [318, 145] width 258 height 221
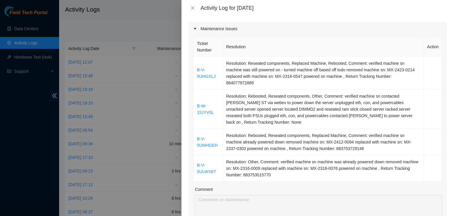
scroll to position [0, 0]
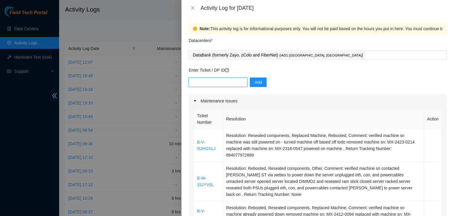
click at [215, 82] on input "text" at bounding box center [218, 81] width 59 height 9
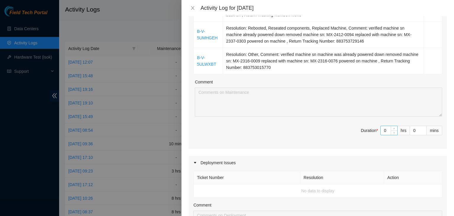
click at [381, 126] on input "0" at bounding box center [389, 130] width 17 height 9
type input "8"
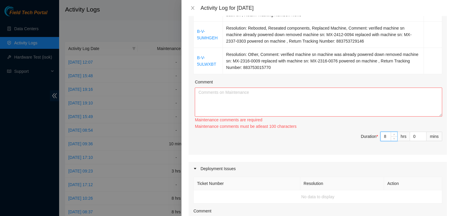
type input "8"
click at [373, 96] on textarea "Comment" at bounding box center [318, 102] width 247 height 29
paste textarea "Ticket Number Resolution Action B-V-5UHGXLJ Resolution: Reseated components, Re…"
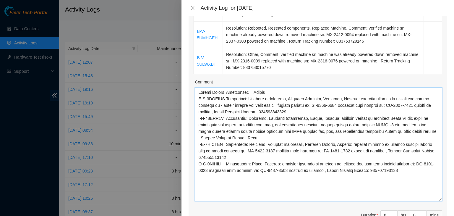
scroll to position [0, 0]
drag, startPoint x: 435, startPoint y: 105, endPoint x: 428, endPoint y: 190, distance: 84.9
click at [428, 190] on textarea "Comment" at bounding box center [318, 145] width 247 height 114
paste textarea "B-V-5V5S08E"
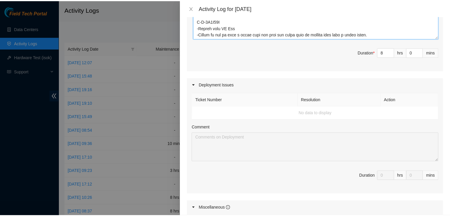
scroll to position [466, 0]
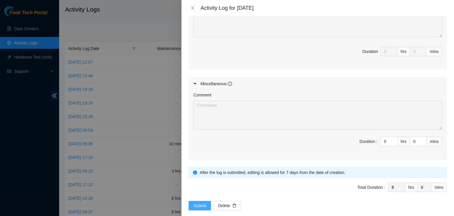
type textarea "Ticket Number Resolution Action B-V-5UHGXLJ Resolution: Reseated components, Re…"
click at [203, 202] on span "Submit" at bounding box center [199, 205] width 13 height 7
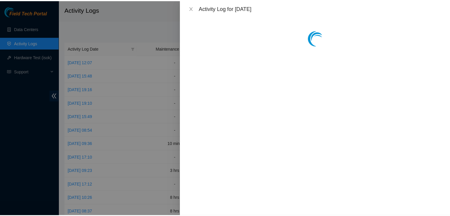
scroll to position [0, 0]
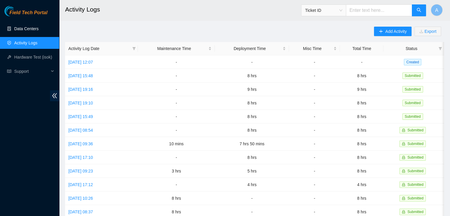
click at [33, 29] on link "Data Centers" at bounding box center [26, 28] width 24 height 5
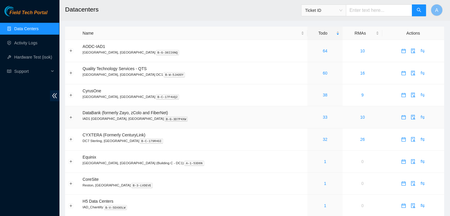
scroll to position [13, 0]
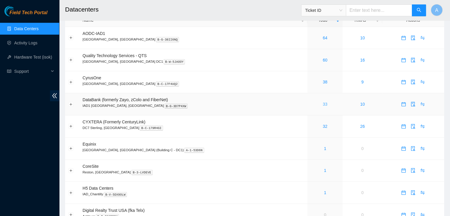
click at [323, 103] on link "33" at bounding box center [325, 104] width 5 height 5
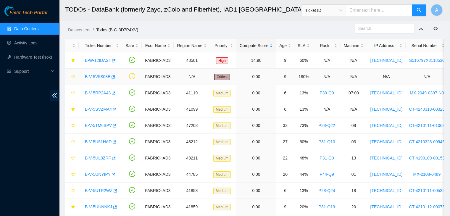
click at [99, 76] on link "B-V-5V5S08E" at bounding box center [97, 76] width 25 height 5
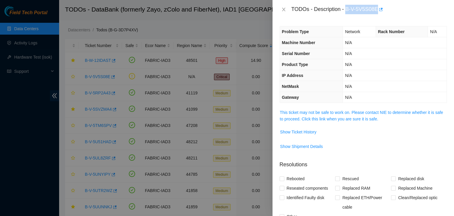
drag, startPoint x: 347, startPoint y: 9, endPoint x: 377, endPoint y: 9, distance: 29.9
click at [377, 9] on div "TODOs - Description - B-V-5V5S08E" at bounding box center [370, 9] width 156 height 9
copy div "B-V-5V5S08E"
click at [368, 12] on div "TODOs - Description - B-V-5V5S08E" at bounding box center [370, 9] width 156 height 9
click at [284, 9] on icon "close" at bounding box center [283, 9] width 5 height 5
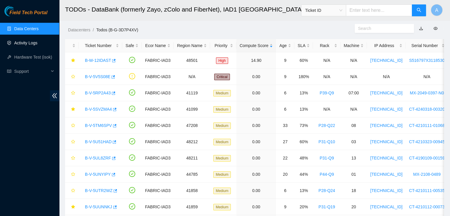
click at [38, 43] on link "Activity Logs" at bounding box center [25, 43] width 23 height 5
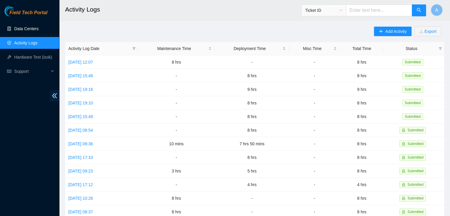
click at [38, 29] on link "Data Centers" at bounding box center [26, 28] width 24 height 5
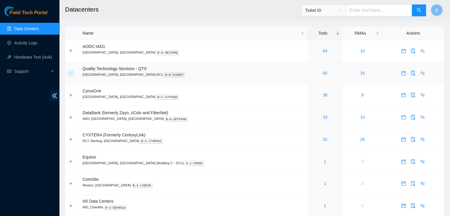
click at [69, 72] on button "Expand row" at bounding box center [71, 73] width 5 height 5
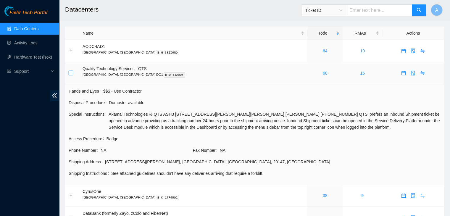
click at [69, 72] on button "Collapse row" at bounding box center [71, 73] width 5 height 5
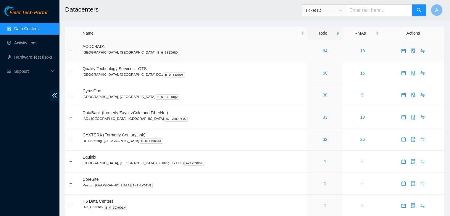
click at [72, 53] on td at bounding box center [72, 51] width 14 height 22
click at [71, 50] on button "Expand row" at bounding box center [71, 50] width 5 height 5
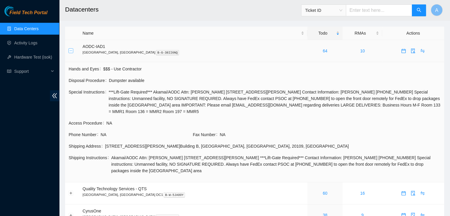
click at [71, 50] on button "Collapse row" at bounding box center [71, 50] width 5 height 5
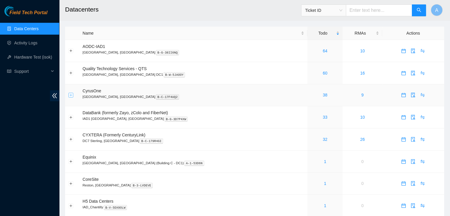
click at [72, 95] on button "Expand row" at bounding box center [71, 95] width 5 height 5
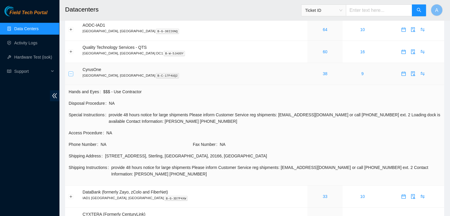
scroll to position [18, 0]
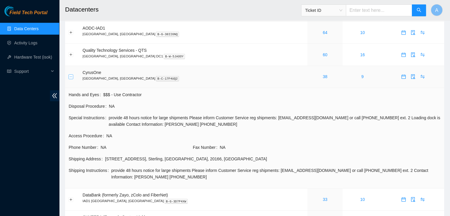
click at [70, 77] on button "Collapse row" at bounding box center [71, 76] width 5 height 5
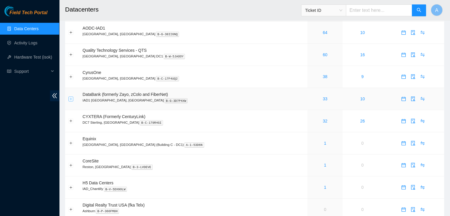
click at [70, 101] on button "Expand row" at bounding box center [71, 98] width 5 height 5
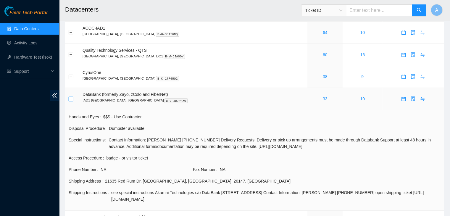
click at [70, 101] on button "Collapse row" at bounding box center [71, 98] width 5 height 5
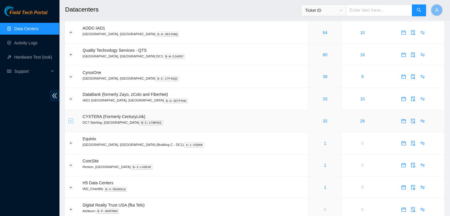
click at [70, 120] on button "Expand row" at bounding box center [71, 121] width 5 height 5
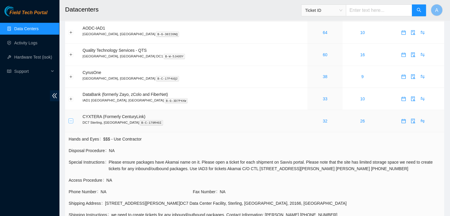
click at [70, 120] on button "Collapse row" at bounding box center [71, 121] width 5 height 5
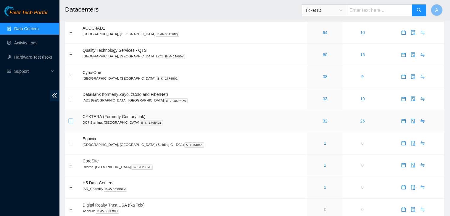
scroll to position [0, 0]
